Goal: Transaction & Acquisition: Purchase product/service

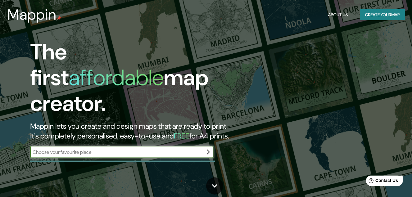
click at [374, 13] on button "Create your map" at bounding box center [382, 14] width 45 height 11
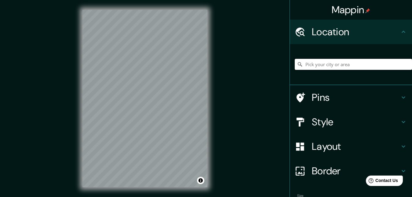
click at [329, 65] on input "Pick your city or area" at bounding box center [353, 64] width 117 height 11
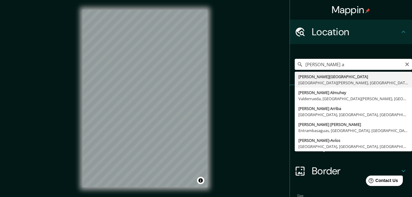
type input "Puente Alto, Región Metropolitana de Santiago, Chile"
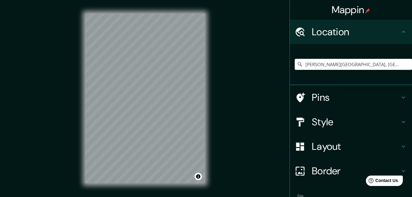
click at [355, 145] on h4 "Layout" at bounding box center [356, 146] width 88 height 12
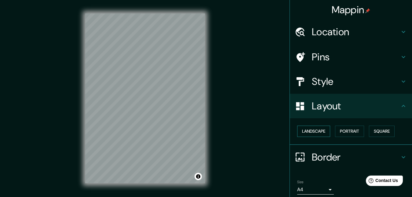
click at [313, 131] on button "Landscape" at bounding box center [313, 130] width 33 height 11
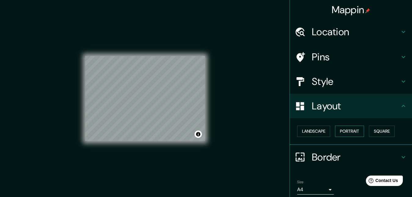
click at [361, 131] on button "Portrait" at bounding box center [349, 130] width 29 height 11
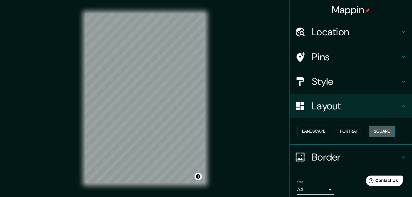
click at [374, 129] on button "Square" at bounding box center [382, 130] width 26 height 11
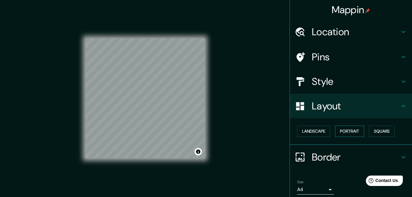
click at [362, 131] on button "Portrait" at bounding box center [349, 130] width 29 height 11
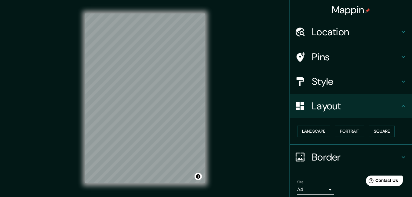
drag, startPoint x: 211, startPoint y: 170, endPoint x: 215, endPoint y: 170, distance: 3.4
click at [215, 170] on div "© Mapbox © OpenStreetMap Improve this map" at bounding box center [144, 98] width 139 height 197
click at [208, 168] on div "© Mapbox © OpenStreetMap Improve this map" at bounding box center [144, 98] width 139 height 197
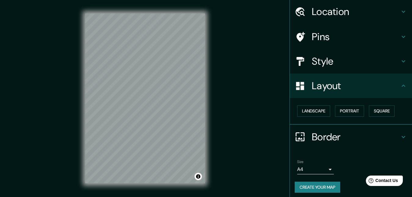
scroll to position [28, 0]
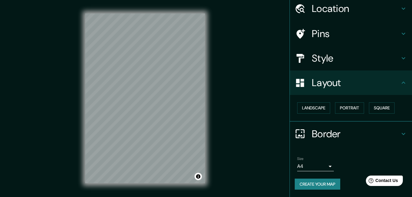
click at [311, 178] on button "Create your map" at bounding box center [318, 183] width 46 height 11
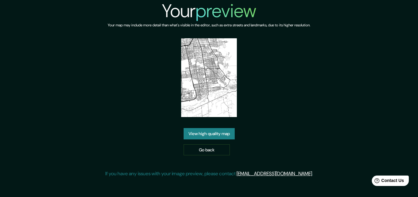
click at [233, 128] on link "View high quality map" at bounding box center [208, 133] width 51 height 11
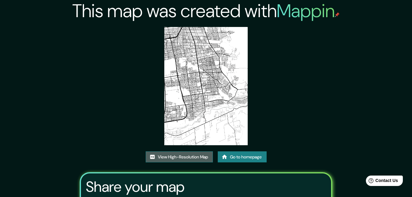
click at [201, 158] on link "View High-Resolution Map" at bounding box center [179, 156] width 67 height 11
